Goal: Information Seeking & Learning: Learn about a topic

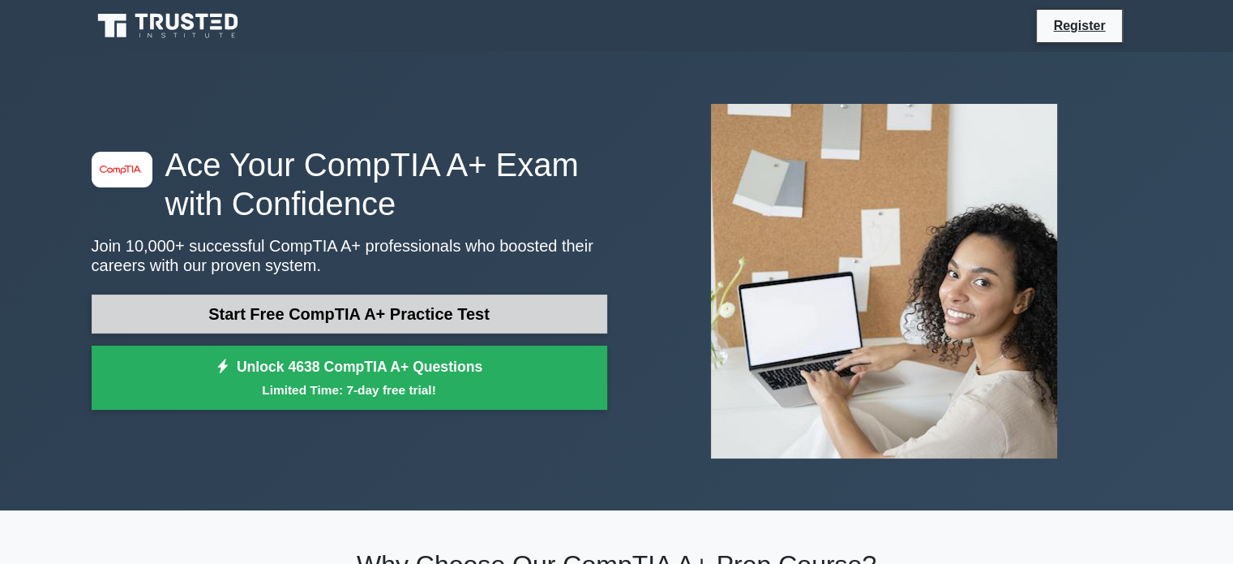
click at [362, 319] on link "Start Free CompTIA A+ Practice Test" at bounding box center [350, 313] width 516 height 39
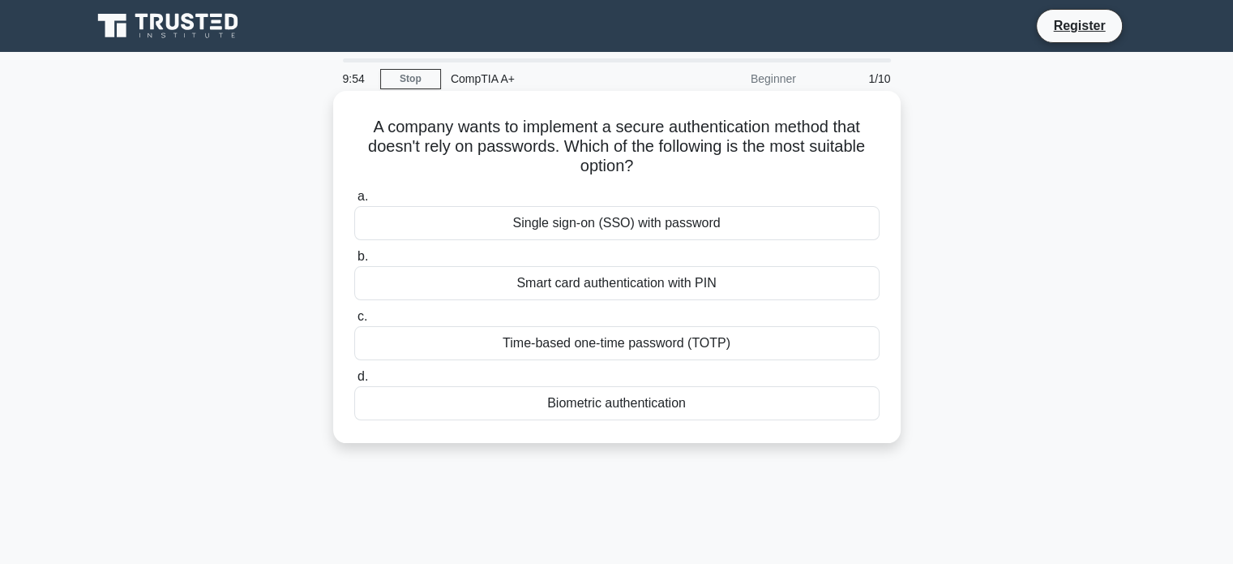
drag, startPoint x: 639, startPoint y: 174, endPoint x: 352, endPoint y: 122, distance: 291.7
click at [353, 122] on h5 "A company wants to implement a secure authentication method that doesn't rely o…" at bounding box center [617, 147] width 529 height 60
copy h5 "A company wants to implement a secure authentication method that doesn't rely o…"
click at [649, 414] on div "Biometric authentication" at bounding box center [616, 403] width 525 height 34
click at [354, 382] on input "d. Biometric authentication" at bounding box center [354, 376] width 0 height 11
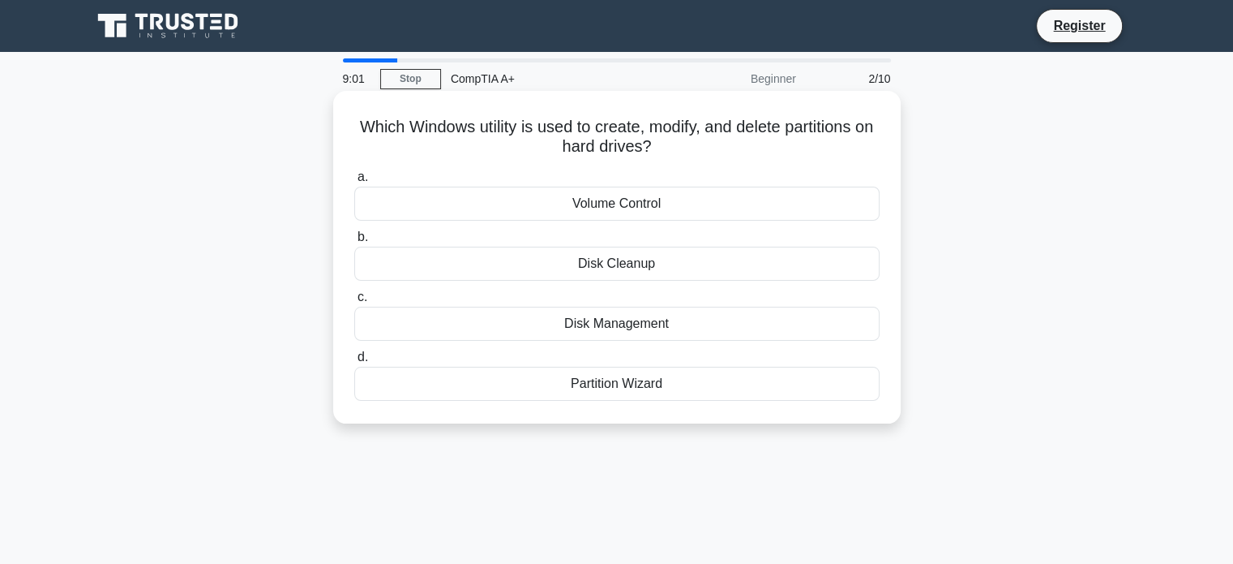
drag, startPoint x: 680, startPoint y: 152, endPoint x: 362, endPoint y: 129, distance: 319.5
click at [362, 129] on h5 "Which Windows utility is used to create, modify, and delete partitions on hard …" at bounding box center [617, 137] width 529 height 41
copy h5 "Which Windows utility is used to create, modify, and delete partitions on hard …"
click at [665, 324] on div "Disk Management" at bounding box center [616, 323] width 525 height 34
click at [354, 302] on input "c. Disk Management" at bounding box center [354, 297] width 0 height 11
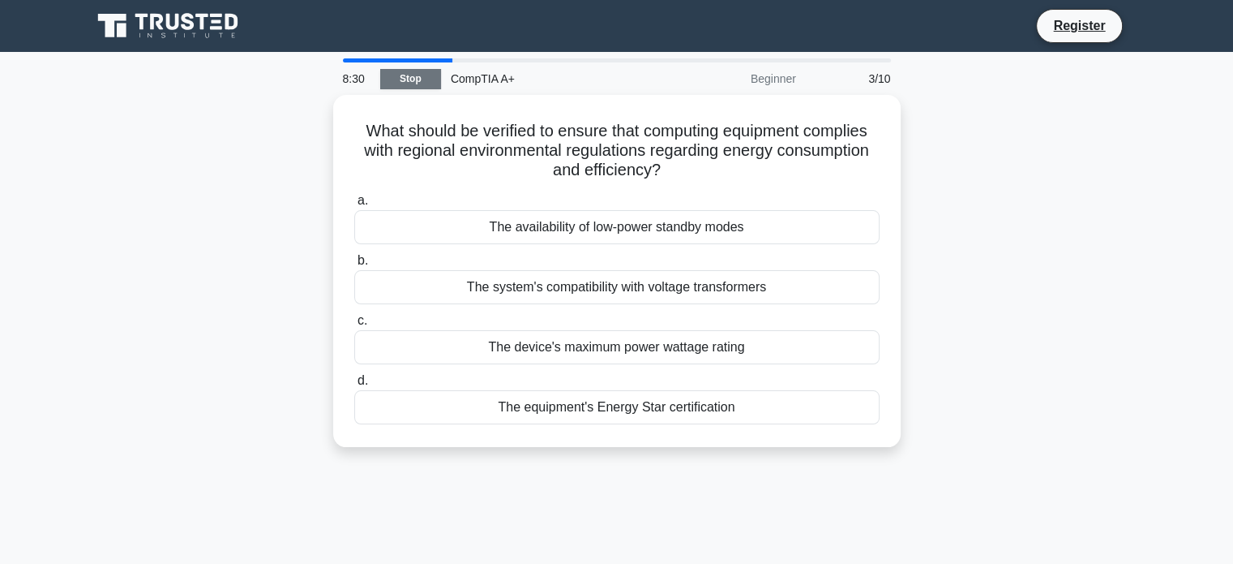
click at [416, 76] on link "Stop" at bounding box center [410, 79] width 61 height 20
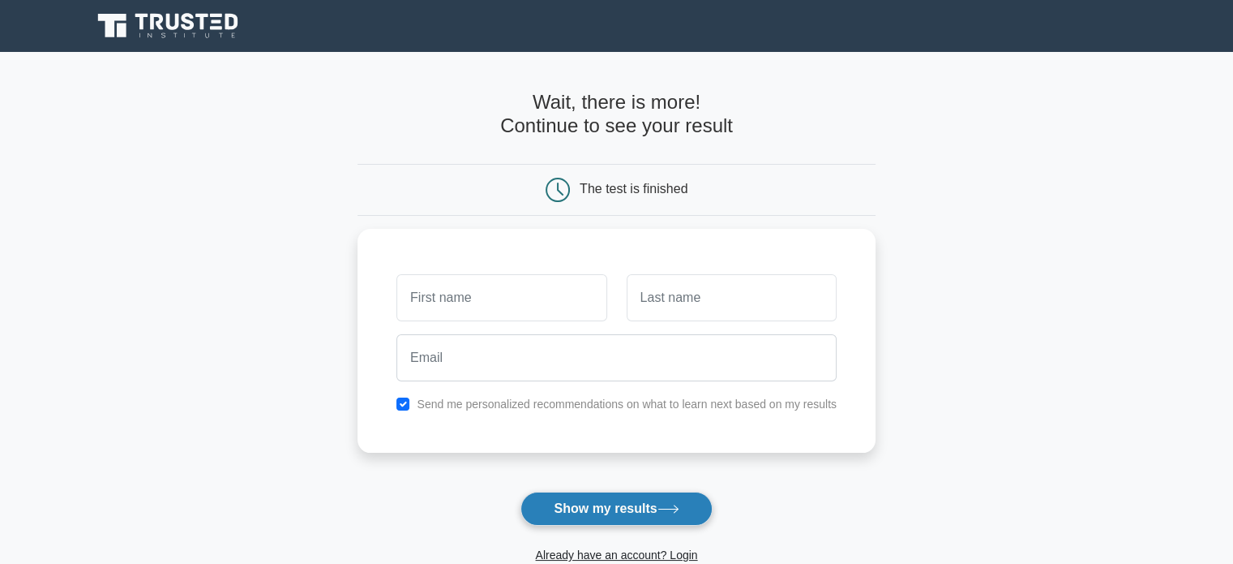
click at [607, 508] on button "Show my results" at bounding box center [616, 508] width 191 height 34
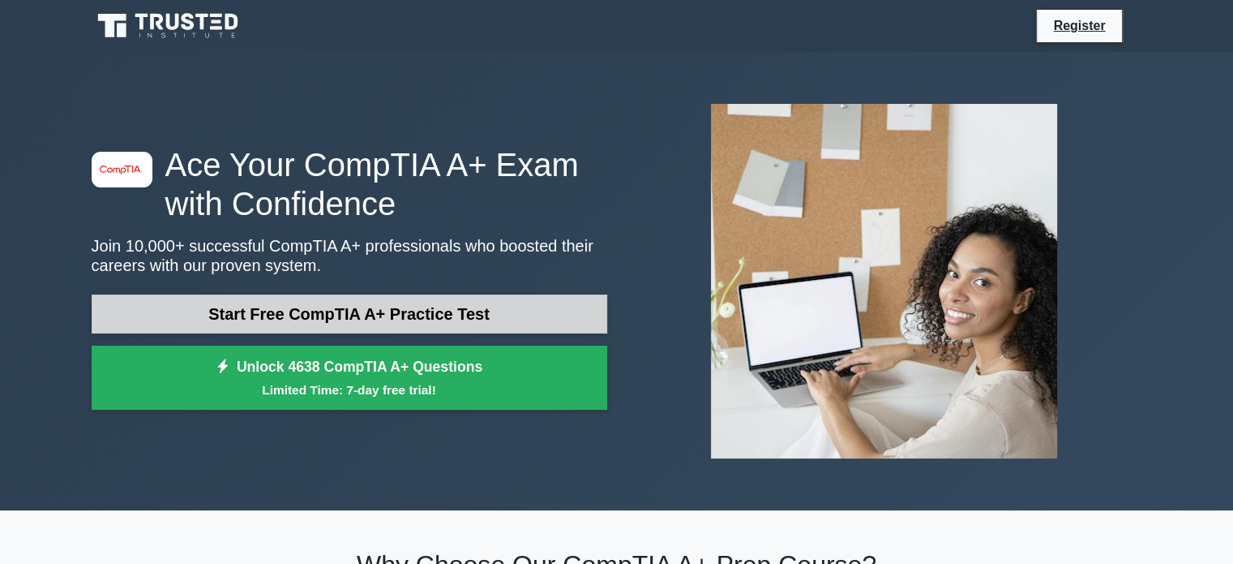
click at [341, 311] on link "Start Free CompTIA A+ Practice Test" at bounding box center [350, 313] width 516 height 39
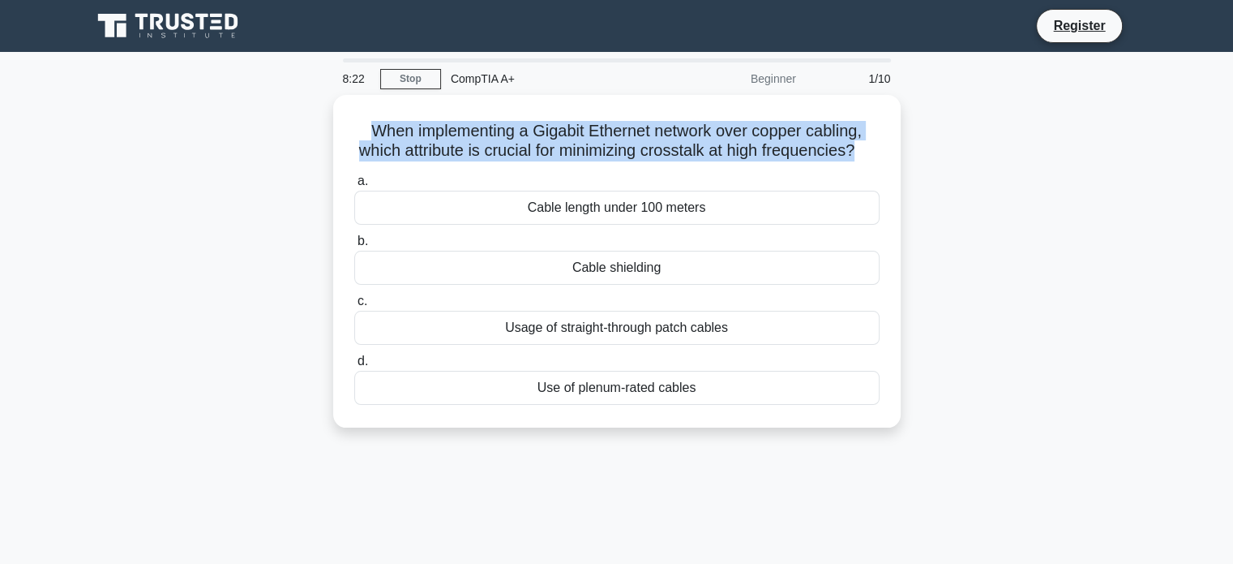
drag, startPoint x: 874, startPoint y: 146, endPoint x: 285, endPoint y: 116, distance: 589.4
click at [285, 116] on div "When implementing a Gigabit Ethernet network over copper cabling, which attribu…" at bounding box center [617, 271] width 1070 height 352
copy h5 "When implementing a Gigabit Ethernet network over copper cabling, which attribu…"
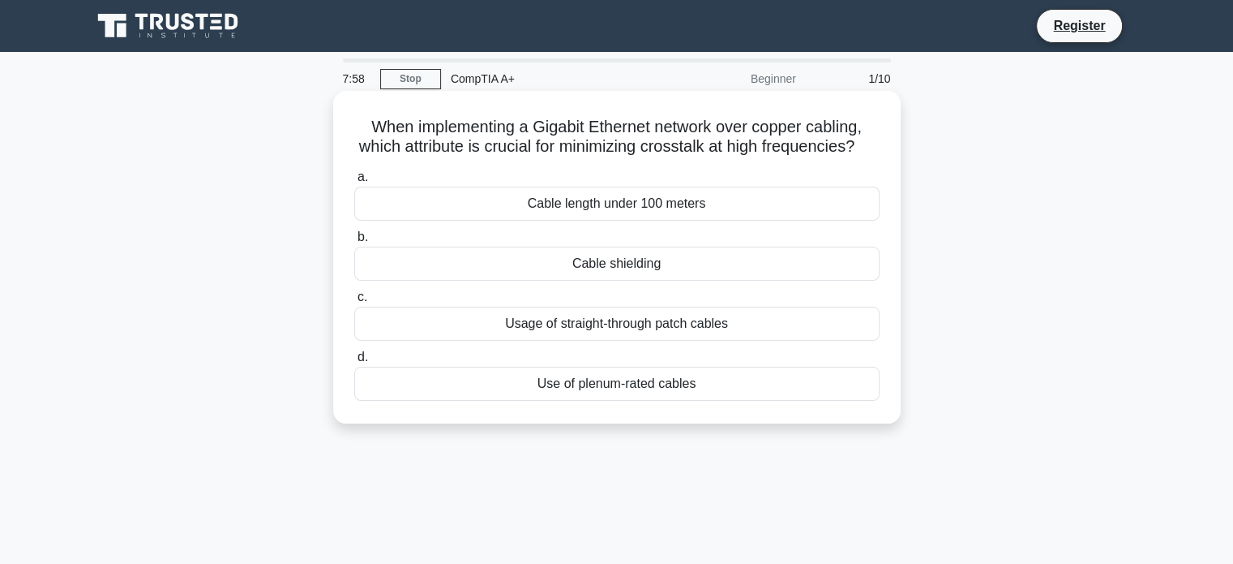
click at [630, 281] on div "Cable shielding" at bounding box center [616, 263] width 525 height 34
click at [354, 242] on input "b. Cable shielding" at bounding box center [354, 237] width 0 height 11
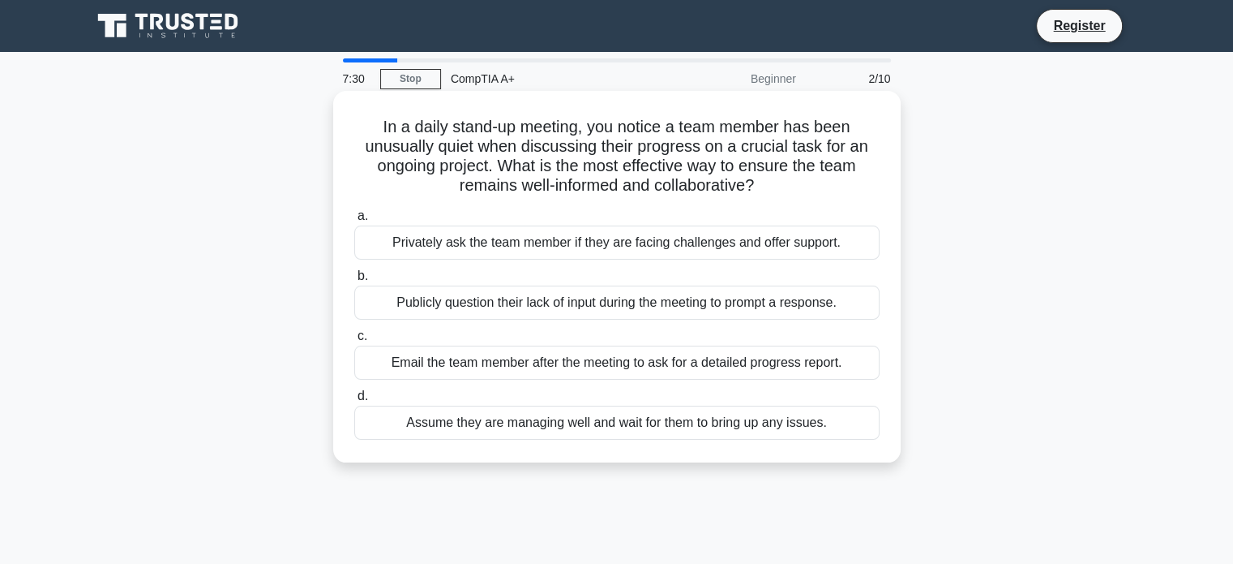
click at [570, 305] on div "Publicly question their lack of input during the meeting to prompt a response." at bounding box center [616, 302] width 525 height 34
click at [354, 281] on input "b. Publicly question their lack of input during the meeting to prompt a respons…" at bounding box center [354, 276] width 0 height 11
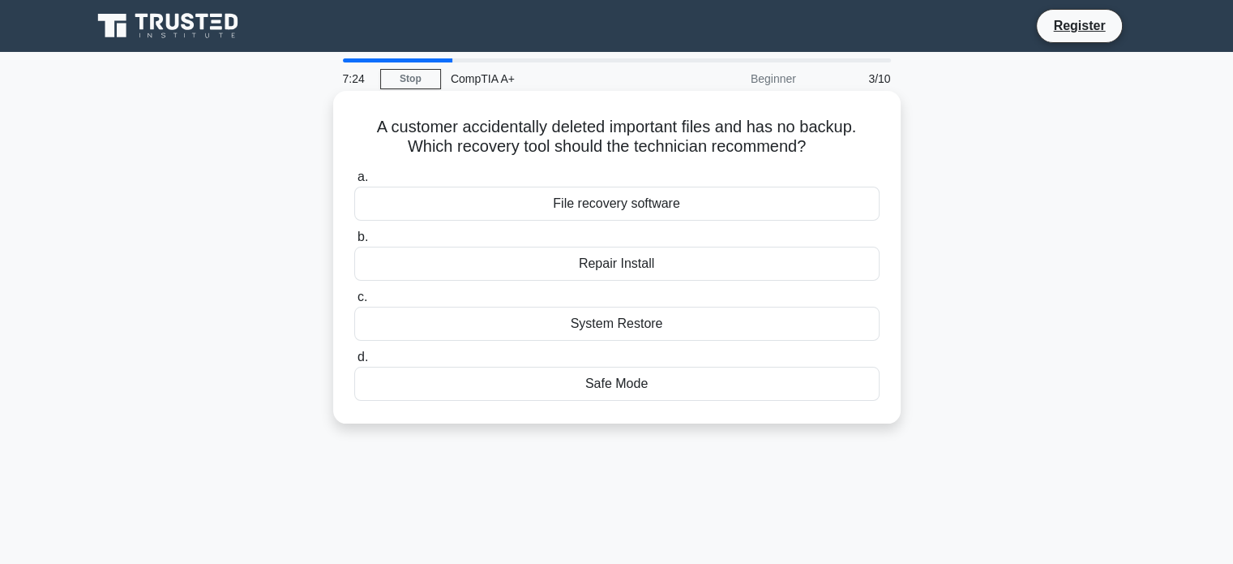
drag, startPoint x: 825, startPoint y: 152, endPoint x: 345, endPoint y: 136, distance: 480.3
click at [345, 136] on div "A customer accidentally deleted important files and has no backup. Which recove…" at bounding box center [617, 256] width 555 height 319
copy h5 "A customer accidentally deleted important files and has no backup. Which recove…"
click at [644, 205] on div "File recovery software" at bounding box center [616, 203] width 525 height 34
click at [354, 182] on input "a. File recovery software" at bounding box center [354, 177] width 0 height 11
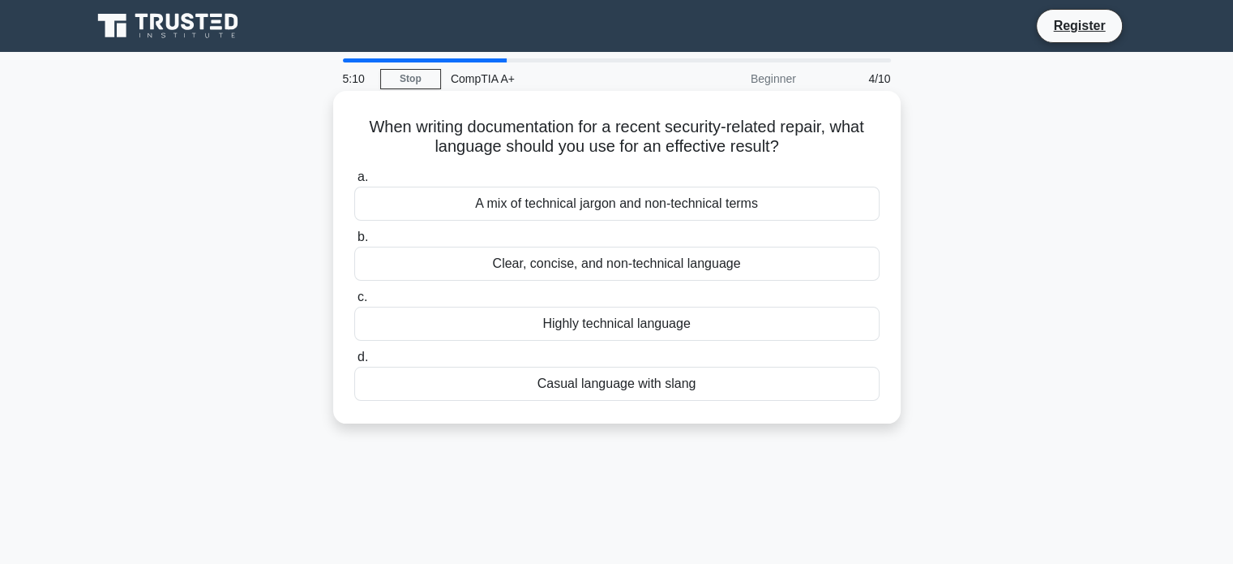
drag, startPoint x: 798, startPoint y: 152, endPoint x: 354, endPoint y: 126, distance: 444.3
click at [354, 126] on h5 "When writing documentation for a recent security-related repair, what language …" at bounding box center [617, 137] width 529 height 41
copy h5 "When writing documentation for a recent security-related repair, what language …"
click at [615, 265] on div "Clear, concise, and non-technical language" at bounding box center [616, 263] width 525 height 34
click at [354, 242] on input "b. Clear, concise, and non-technical language" at bounding box center [354, 237] width 0 height 11
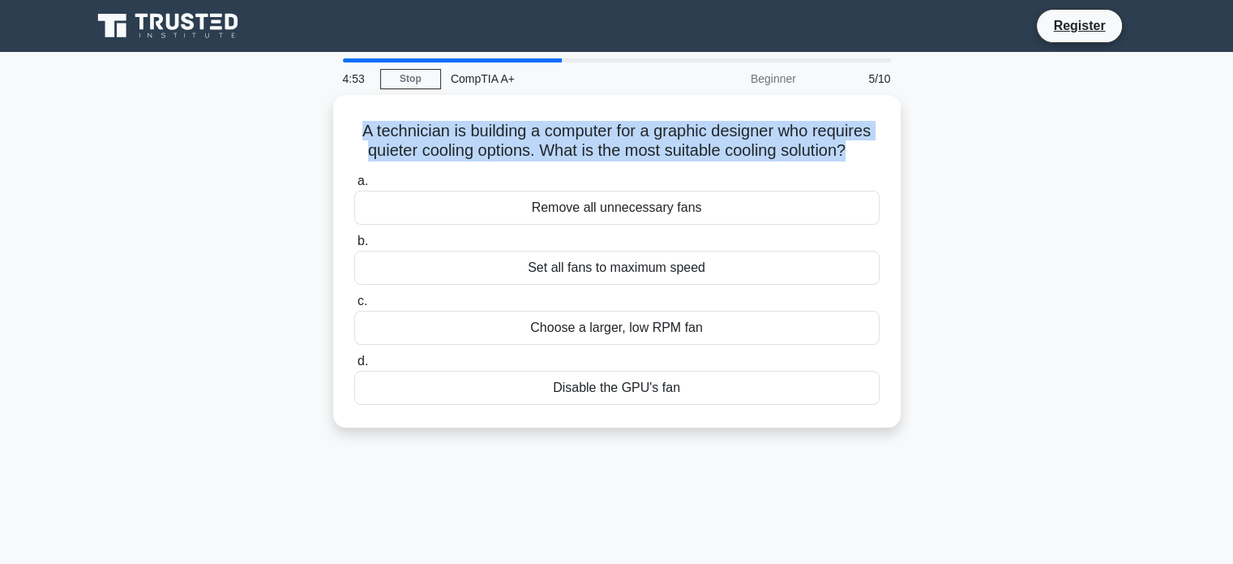
drag, startPoint x: 854, startPoint y: 148, endPoint x: 324, endPoint y: 139, distance: 530.4
click at [324, 139] on div "A technician is building a computer for a graphic designer who requires quieter…" at bounding box center [617, 271] width 1070 height 352
copy h5 "A technician is building a computer for a graphic designer who requires quieter…"
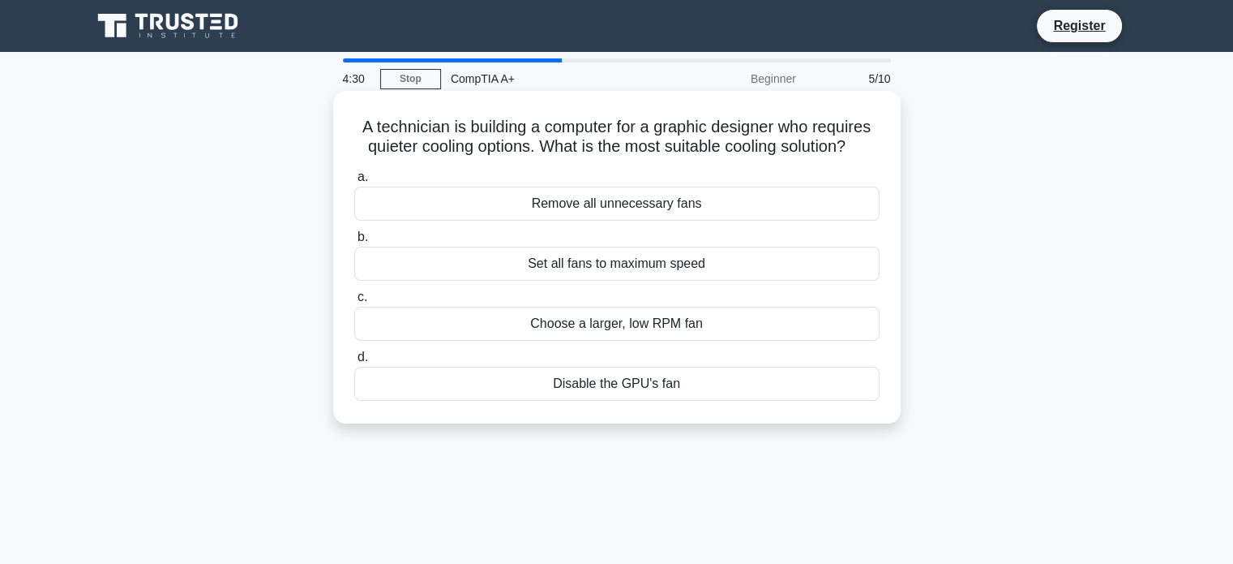
click at [627, 336] on div "Choose a larger, low RPM fan" at bounding box center [616, 323] width 525 height 34
click at [354, 302] on input "c. Choose a larger, low RPM fan" at bounding box center [354, 297] width 0 height 11
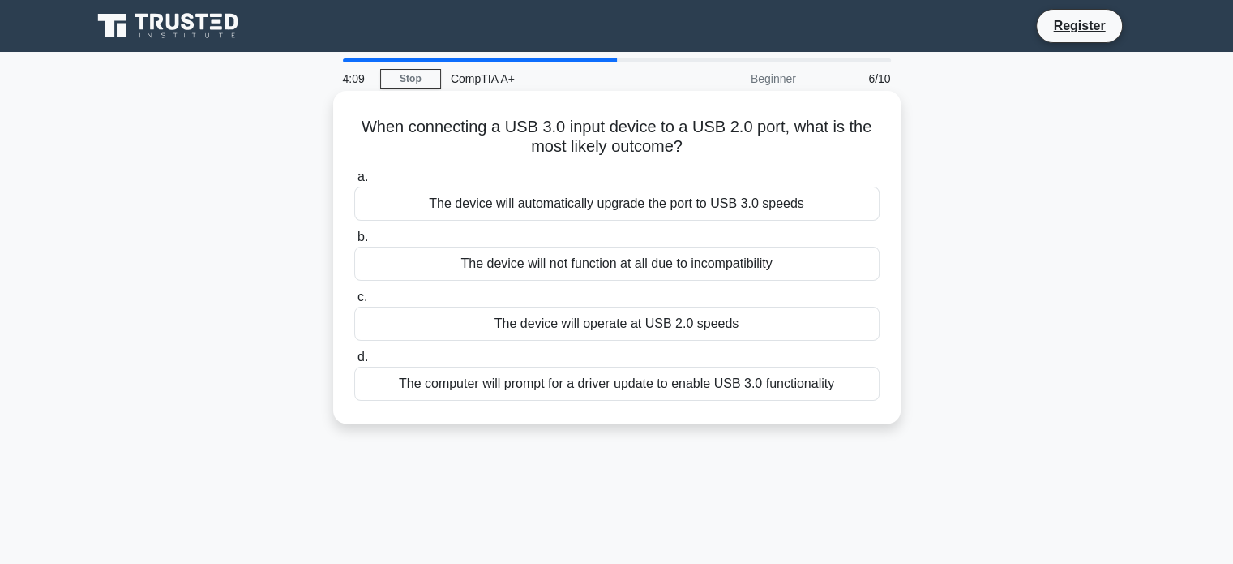
drag, startPoint x: 718, startPoint y: 154, endPoint x: 357, endPoint y: 125, distance: 362.0
click at [357, 125] on h5 "When connecting a USB 3.0 input device to a USB 2.0 port, what is the most like…" at bounding box center [617, 137] width 529 height 41
copy h5 "When connecting a USB 3.0 input device to a USB 2.0 port, what is the most like…"
click at [639, 326] on div "The device will operate at USB 2.0 speeds" at bounding box center [616, 323] width 525 height 34
click at [354, 302] on input "c. The device will operate at USB 2.0 speeds" at bounding box center [354, 297] width 0 height 11
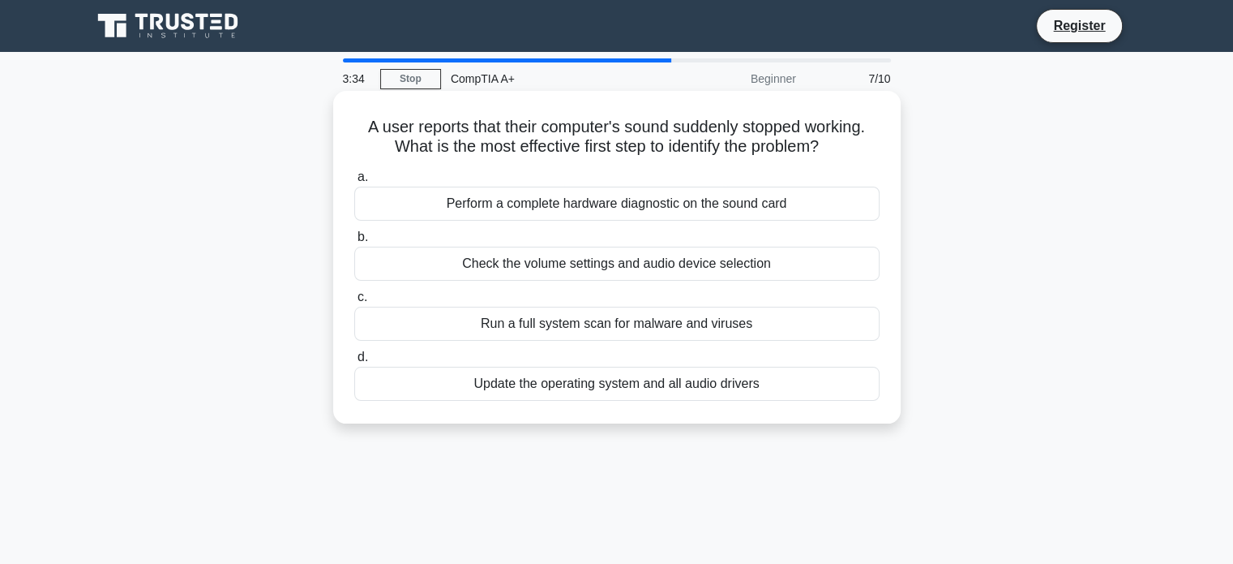
click at [670, 272] on div "Check the volume settings and audio device selection" at bounding box center [616, 263] width 525 height 34
click at [354, 242] on input "b. Check the volume settings and audio device selection" at bounding box center [354, 237] width 0 height 11
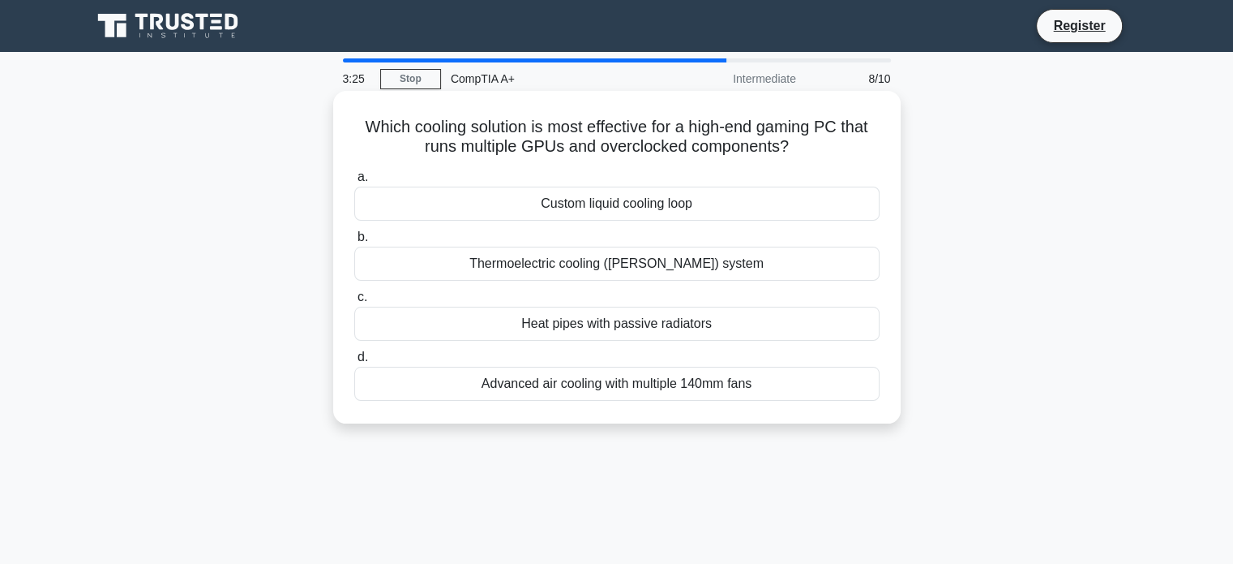
click at [801, 157] on icon ".spinner_0XTQ{transform-origin:center;animation:spinner_y6GP .75s linear infini…" at bounding box center [798, 147] width 19 height 19
drag, startPoint x: 801, startPoint y: 157, endPoint x: 354, endPoint y: 127, distance: 447.8
click at [354, 127] on h5 "Which cooling solution is most effective for a high-end gaming PC that runs mul…" at bounding box center [617, 137] width 529 height 41
copy h5 "Which cooling solution is most effective for a high-end gaming PC that runs mul…"
click at [621, 212] on div "Custom liquid cooling loop" at bounding box center [616, 203] width 525 height 34
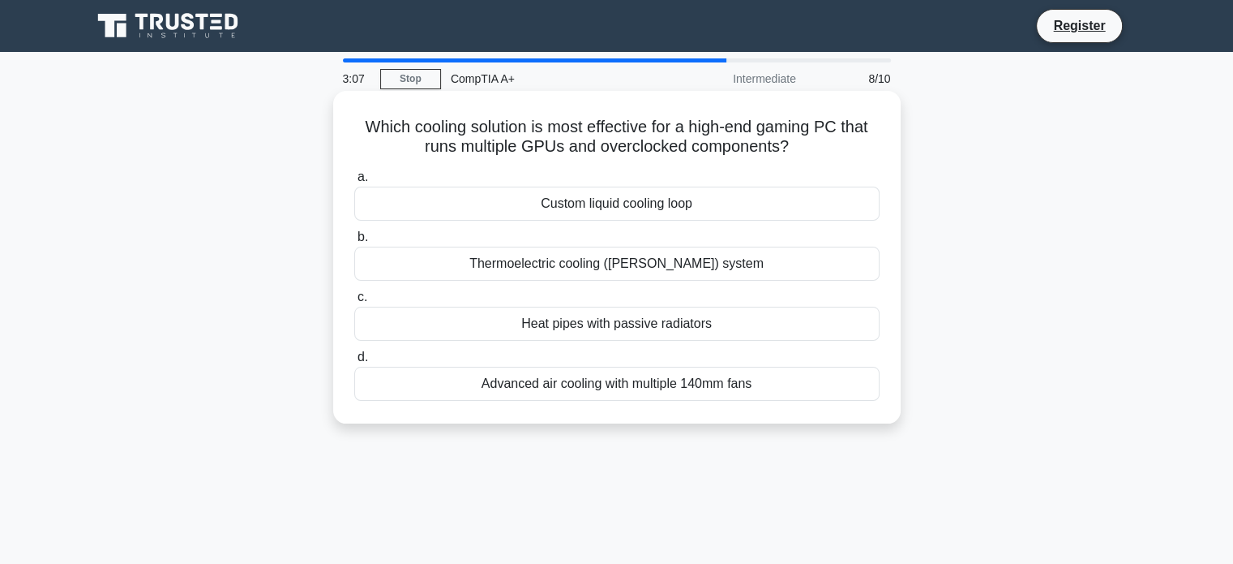
click at [354, 182] on input "a. Custom liquid cooling loop" at bounding box center [354, 177] width 0 height 11
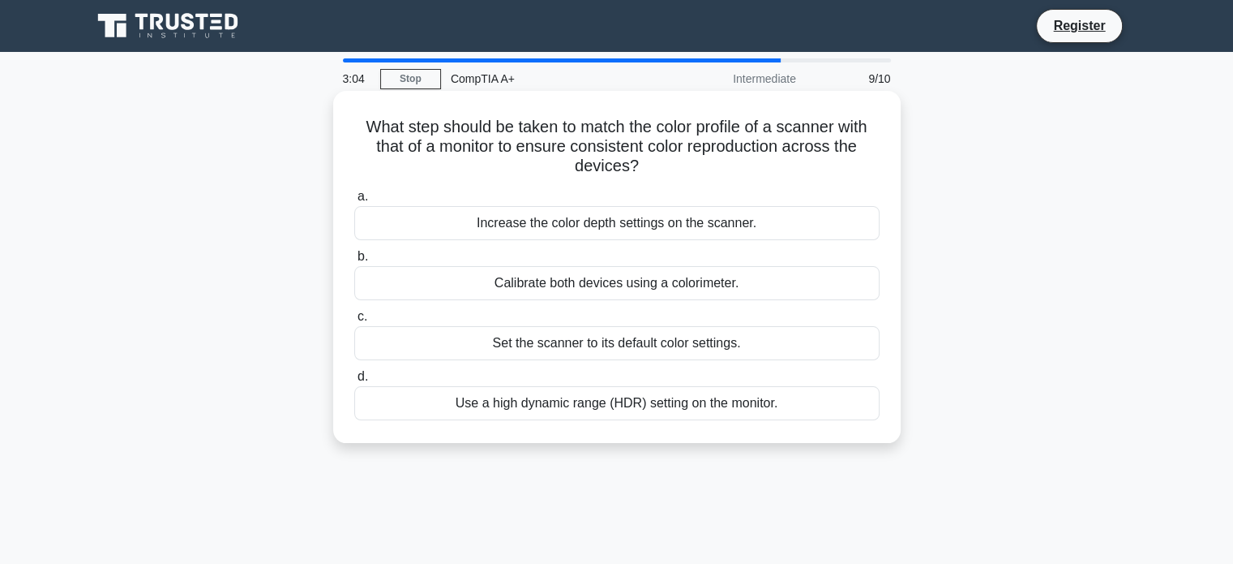
drag, startPoint x: 654, startPoint y: 174, endPoint x: 341, endPoint y: 116, distance: 317.4
click at [341, 116] on div "What step should be taken to match the color profile of a scanner with that of …" at bounding box center [617, 266] width 555 height 339
copy h5 "What step should be taken to match the color profile of a scanner with that of …"
click at [707, 299] on div "Calibrate both devices using a colorimeter." at bounding box center [616, 283] width 525 height 34
click at [354, 262] on input "b. Calibrate both devices using a colorimeter." at bounding box center [354, 256] width 0 height 11
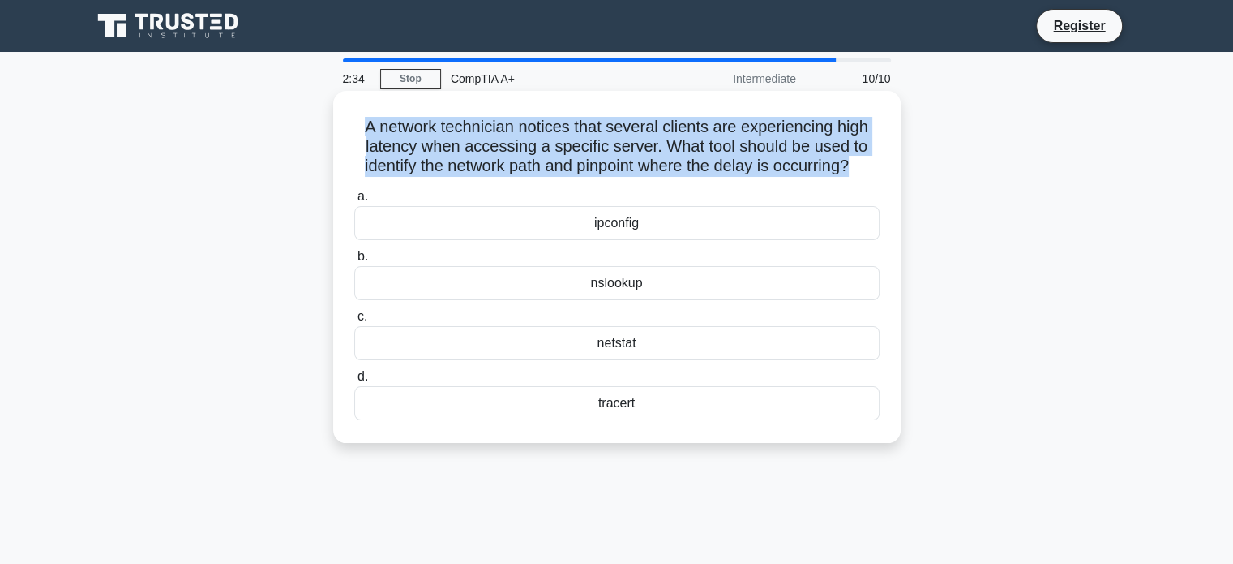
drag, startPoint x: 867, startPoint y: 167, endPoint x: 350, endPoint y: 117, distance: 518.9
click at [350, 117] on div "A network technician notices that several clients are experiencing high latency…" at bounding box center [617, 266] width 555 height 339
copy h5 "A network technician notices that several clients are experiencing high latency…"
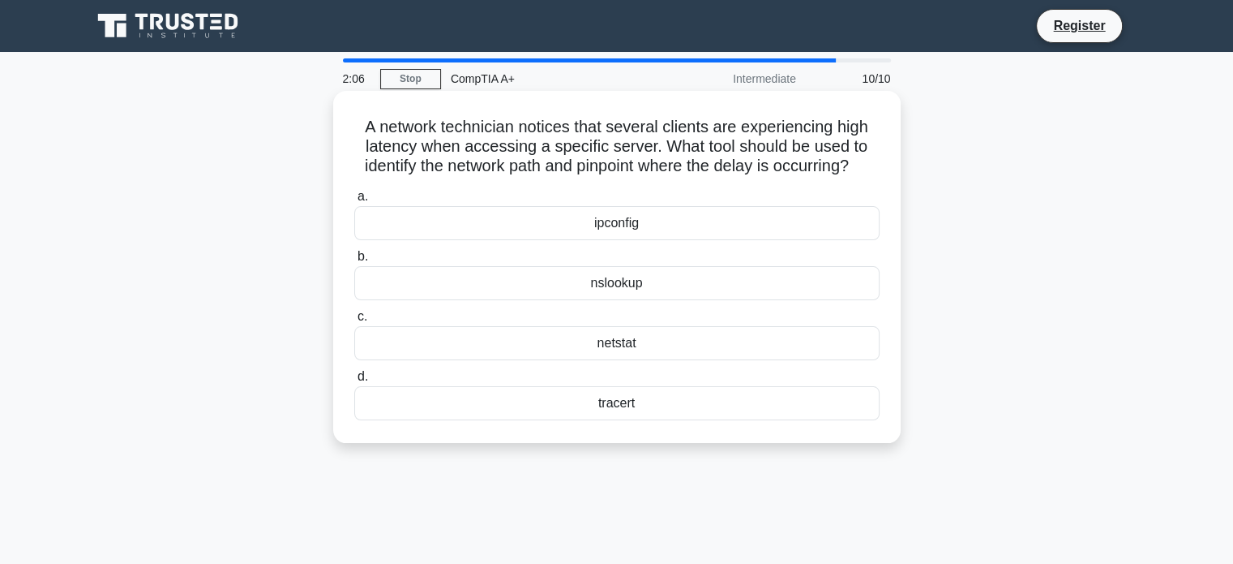
click at [639, 420] on div "tracert" at bounding box center [616, 403] width 525 height 34
click at [354, 382] on input "d. tracert" at bounding box center [354, 376] width 0 height 11
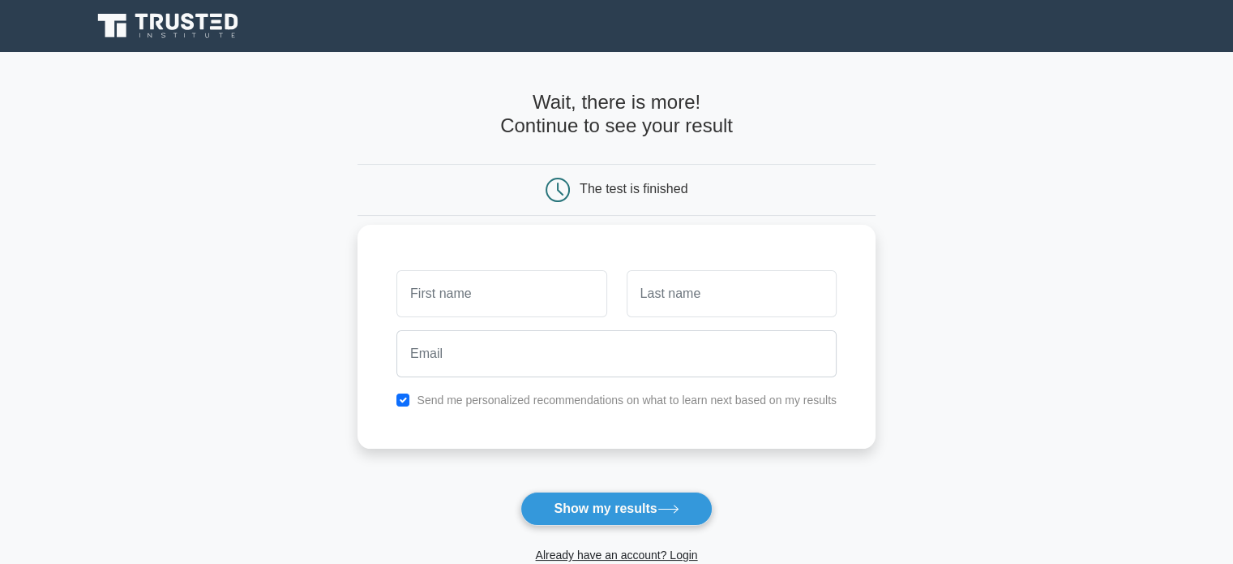
click at [481, 298] on input "text" at bounding box center [501, 293] width 210 height 47
type input "[PERSON_NAME]"
type input "puri"
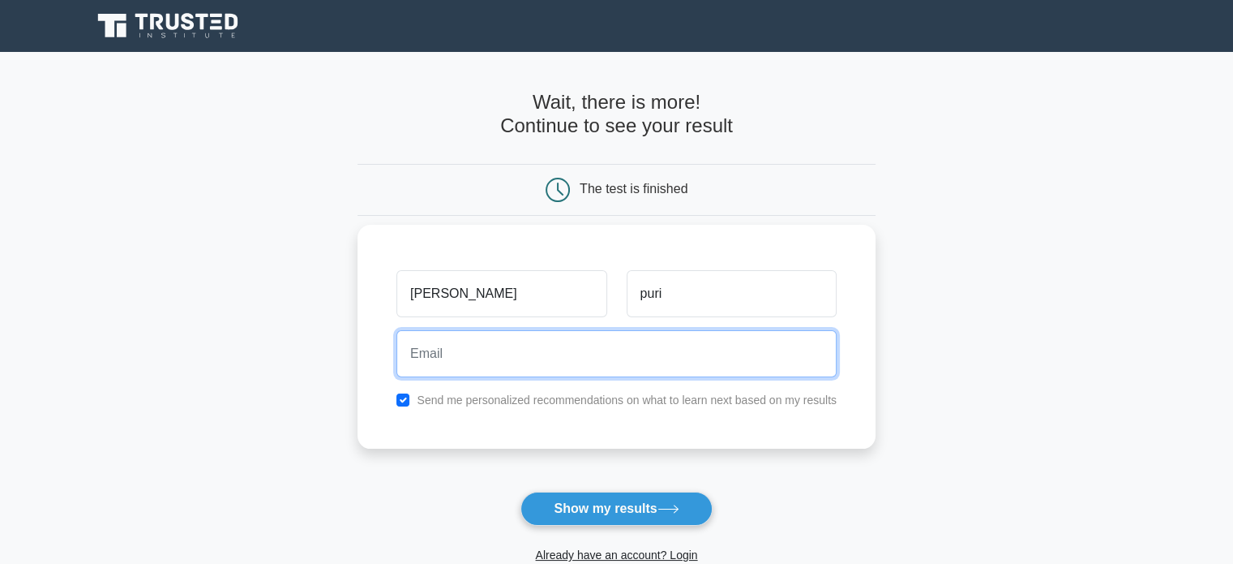
click at [434, 346] on input "email" at bounding box center [616, 353] width 440 height 47
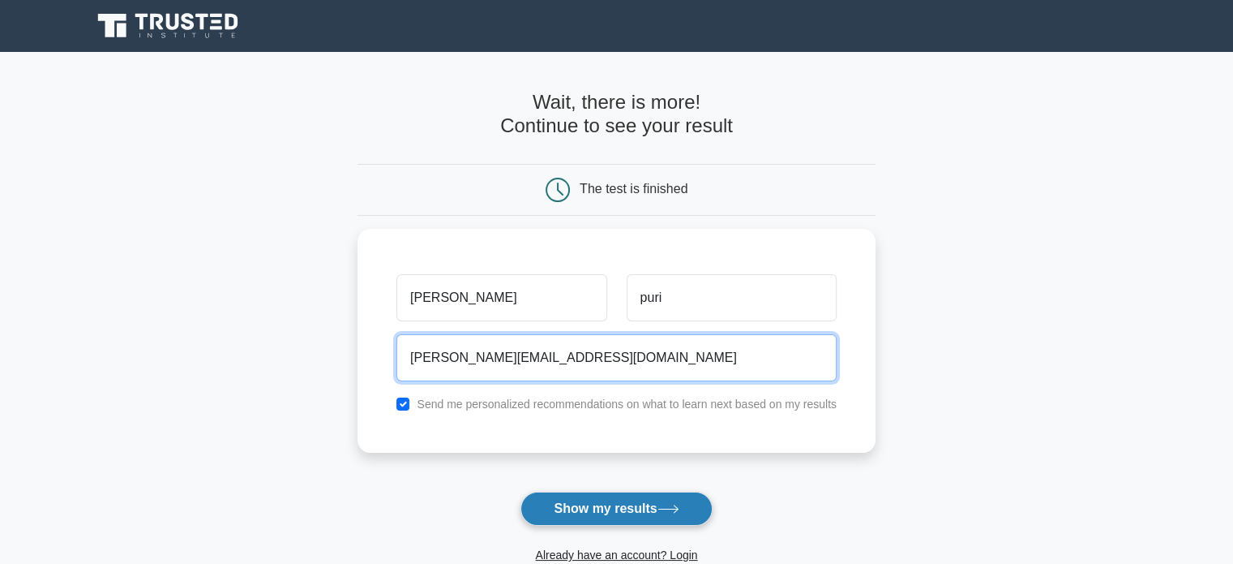
type input "[PERSON_NAME][EMAIL_ADDRESS][DOMAIN_NAME]"
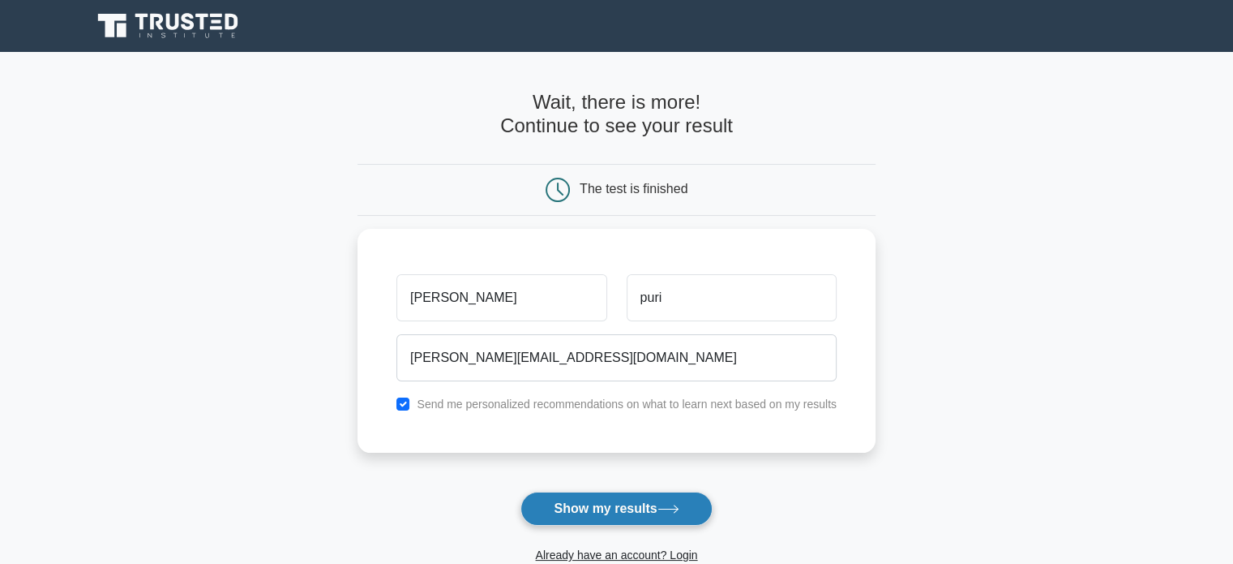
click at [632, 512] on button "Show my results" at bounding box center [616, 508] width 191 height 34
